Goal: Transaction & Acquisition: Purchase product/service

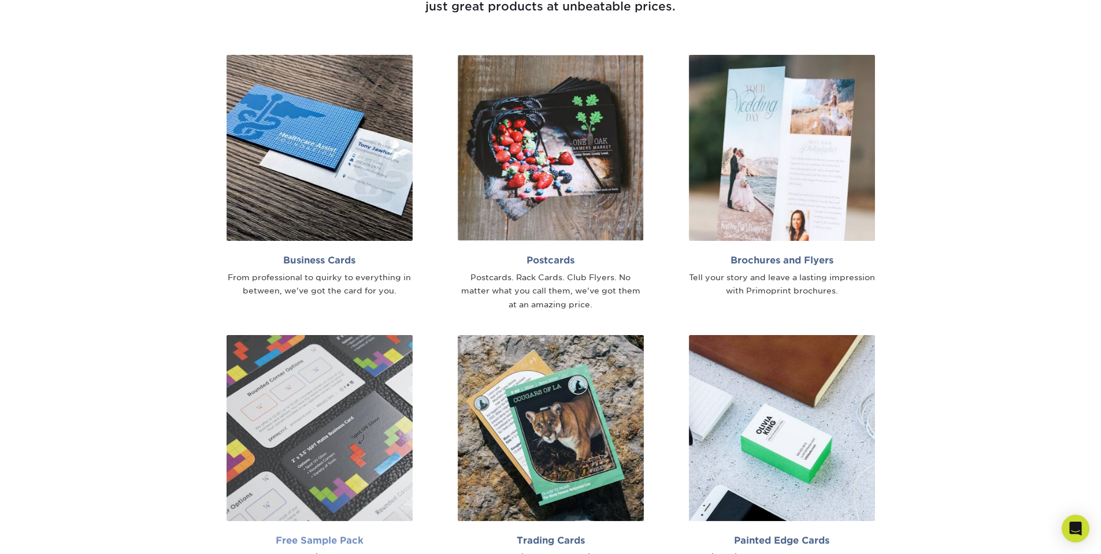
scroll to position [809, 0]
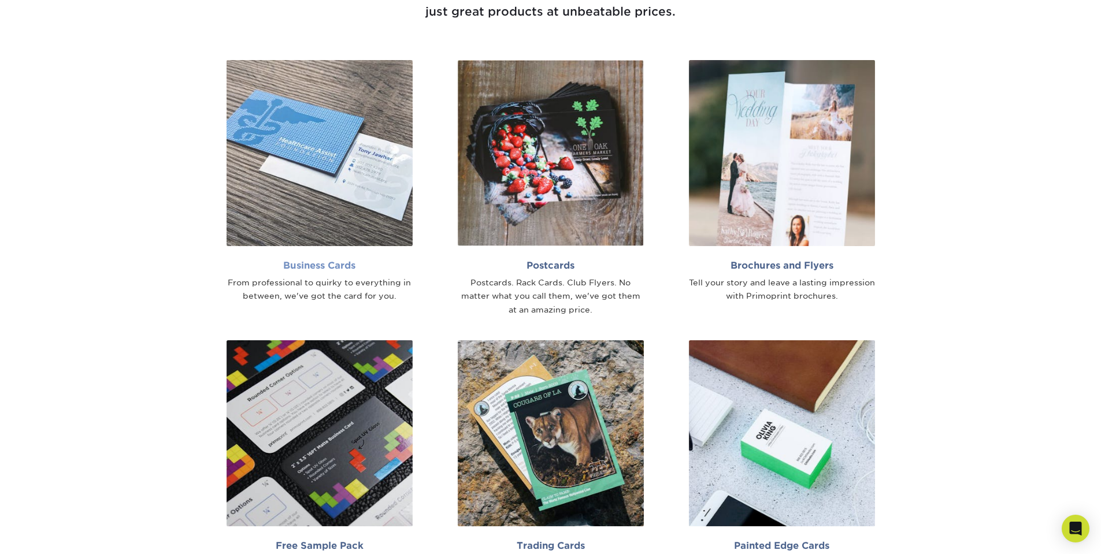
click at [355, 219] on img at bounding box center [320, 153] width 186 height 186
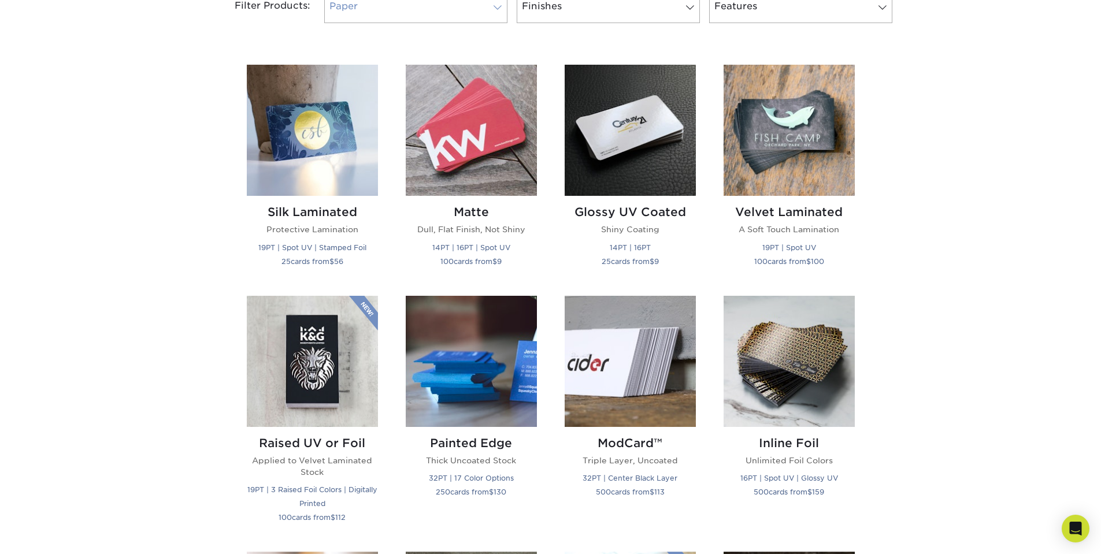
scroll to position [520, 0]
click at [332, 181] on img at bounding box center [312, 129] width 131 height 131
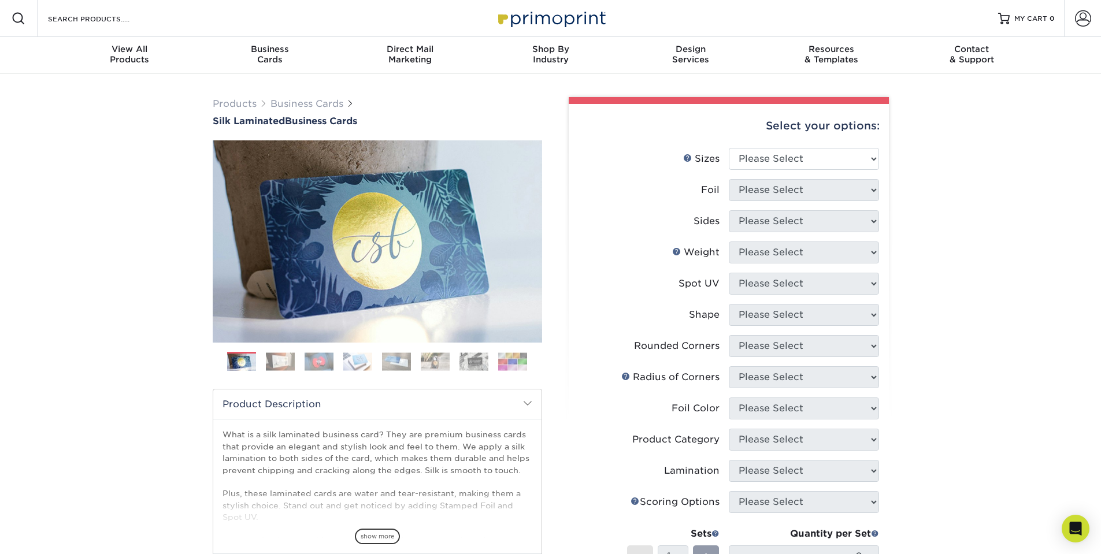
click at [983, 189] on div "Products Business Cards Silk Laminated Business Cards Previous Next" at bounding box center [550, 439] width 1101 height 731
click at [155, 20] on input "Search Products" at bounding box center [103, 19] width 113 height 14
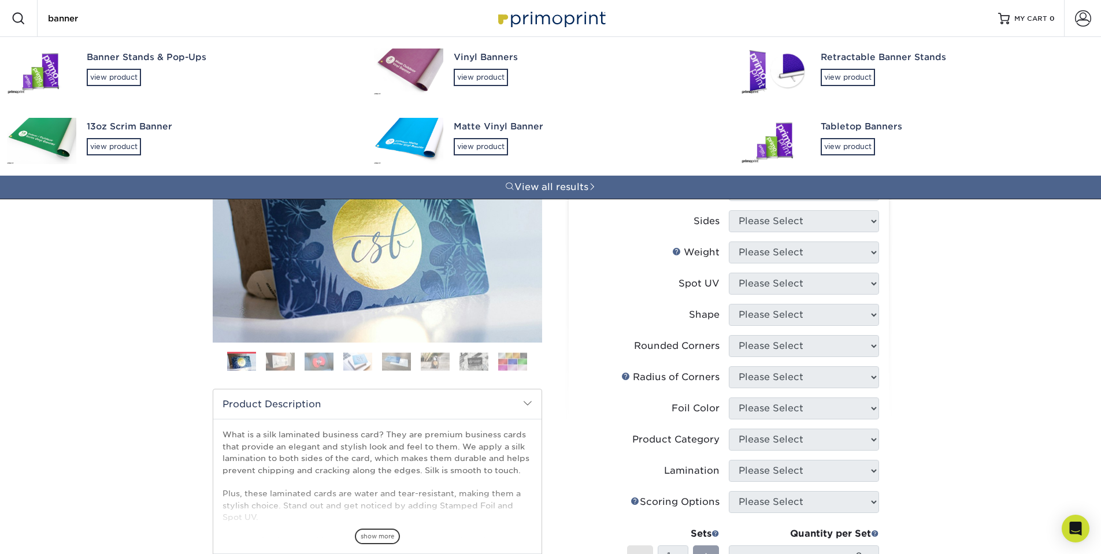
drag, startPoint x: 118, startPoint y: 31, endPoint x: 50, endPoint y: 21, distance: 68.2
click at [50, 21] on div "Search Products banner Banner Stands & Pop-Ups view product Vinyl Banners view …" at bounding box center [99, 18] width 122 height 37
drag, startPoint x: 84, startPoint y: 20, endPoint x: 38, endPoint y: 16, distance: 47.0
click at [38, 16] on div "Search Products banner Banner Stands & Pop-Ups view product Vinyl Banners view …" at bounding box center [99, 18] width 122 height 37
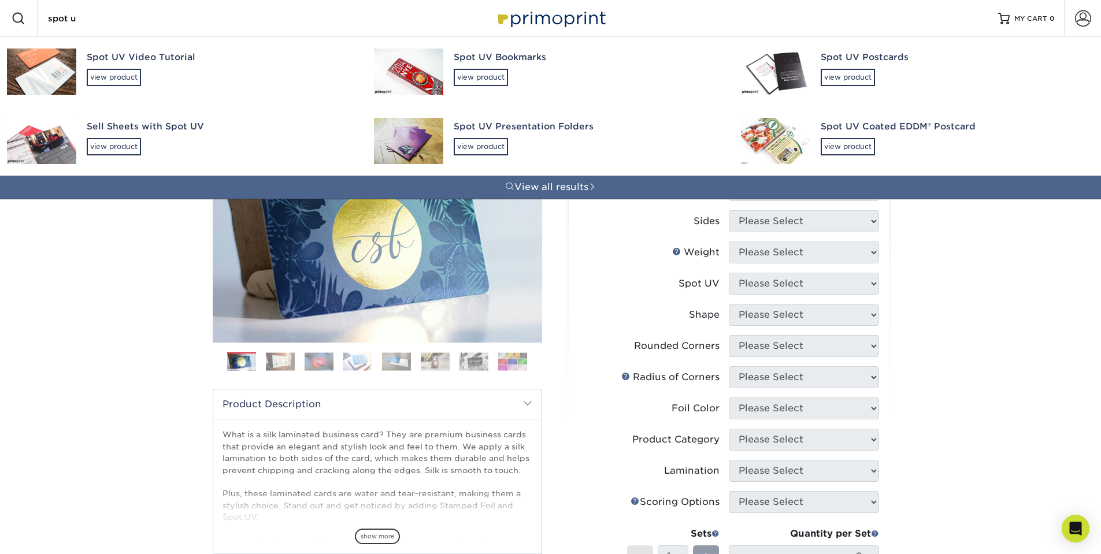
type input "spot uv"
